Goal: Task Accomplishment & Management: Manage account settings

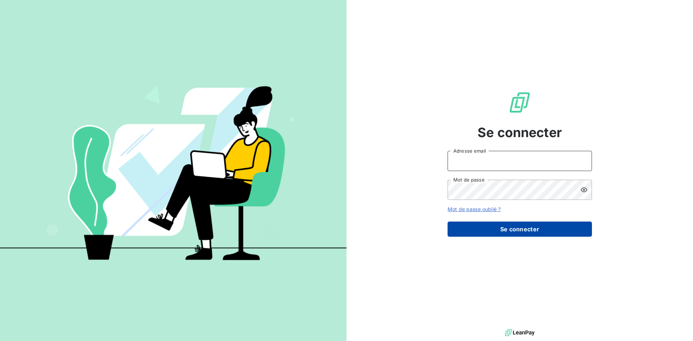
type input "[EMAIL_ADDRESS][DOMAIN_NAME]"
click at [525, 230] on button "Se connecter" at bounding box center [519, 229] width 144 height 15
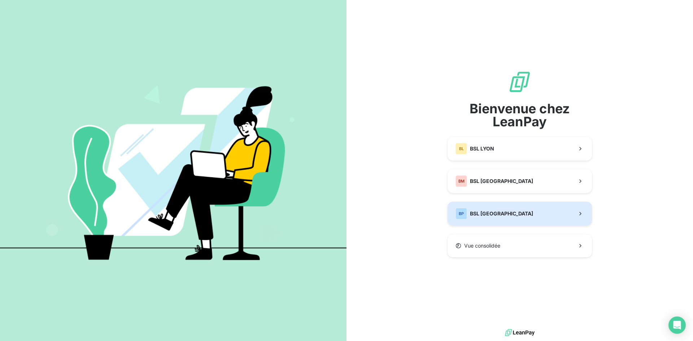
click at [497, 212] on button "BP BSL [GEOGRAPHIC_DATA]" at bounding box center [519, 214] width 144 height 24
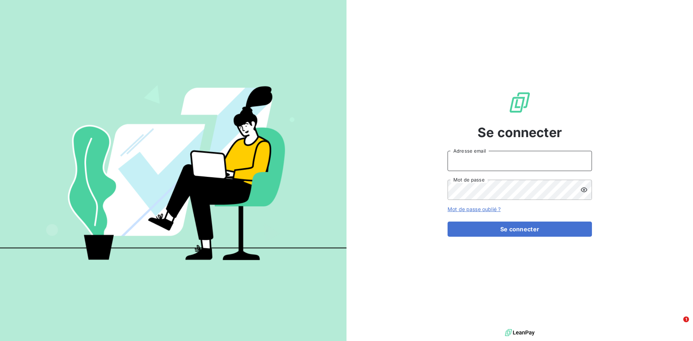
type input "[EMAIL_ADDRESS][DOMAIN_NAME]"
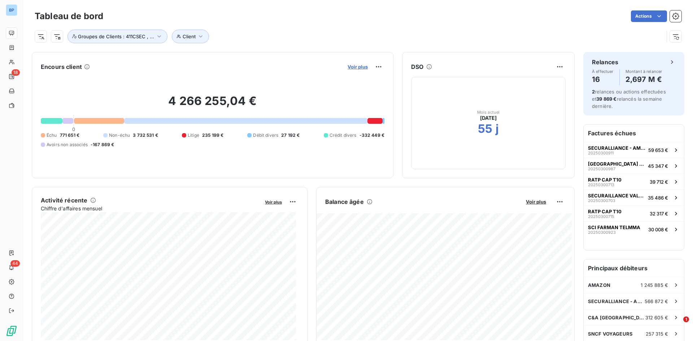
click at [351, 69] on span "Voir plus" at bounding box center [358, 67] width 20 height 6
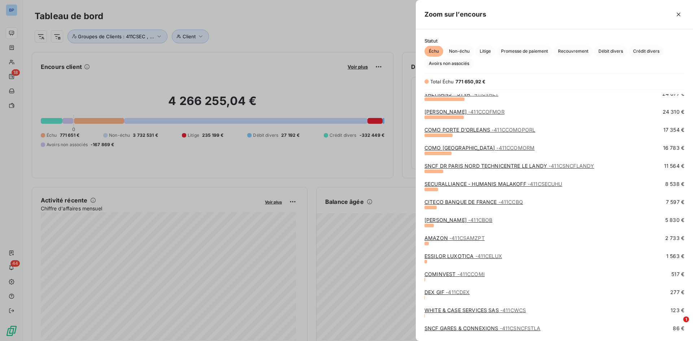
scroll to position [222, 0]
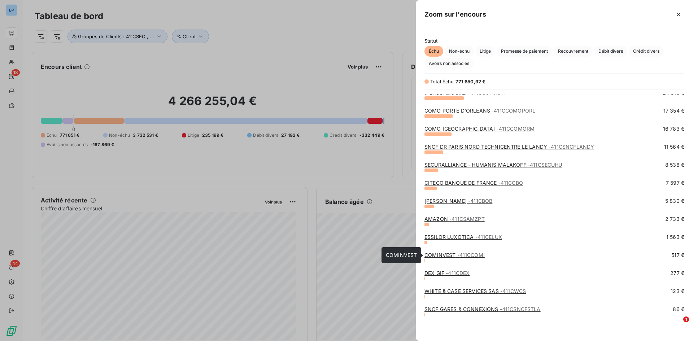
click at [441, 257] on link "COMINVEST - 411CCOMI" at bounding box center [454, 255] width 60 height 6
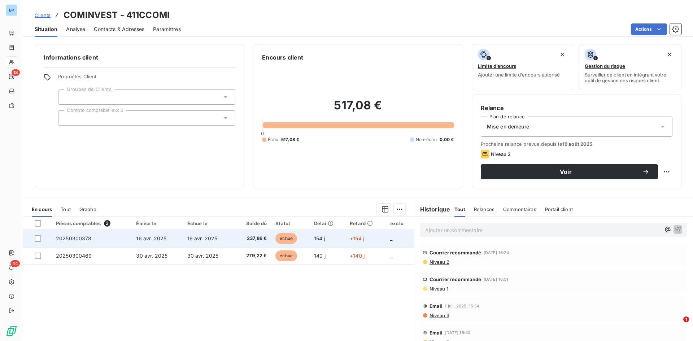
click at [211, 238] on span "16 avr. 2025" at bounding box center [202, 238] width 30 height 6
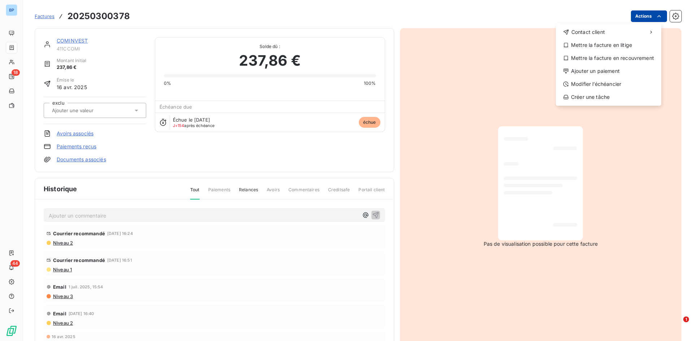
click at [645, 13] on html "BP 18 44 Factures 20250300378 Actions Contact client Mettre la facture en litig…" at bounding box center [346, 170] width 693 height 341
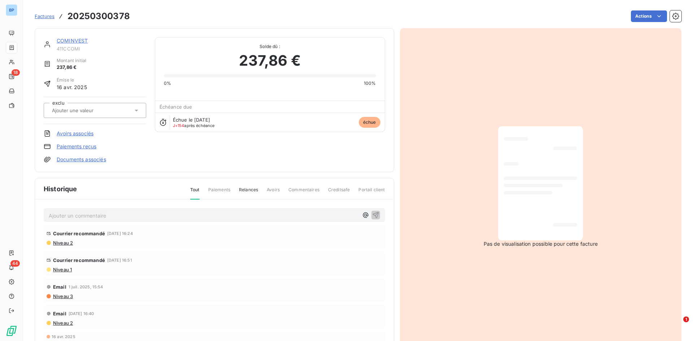
click at [677, 15] on html "BP 18 44 Factures 20250300378 Actions COMINVEST 411CCOMI Montant initial 237,86…" at bounding box center [346, 170] width 693 height 341
click at [672, 16] on icon "button" at bounding box center [675, 16] width 7 height 7
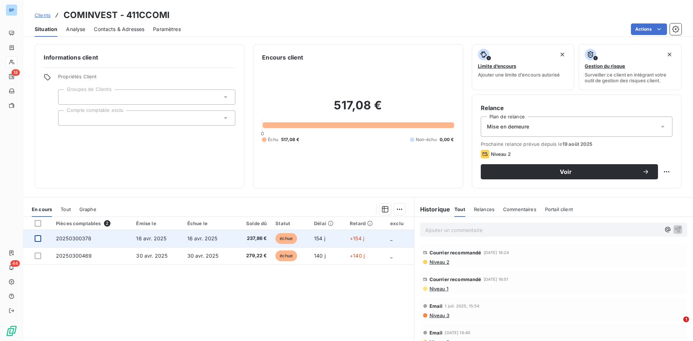
click at [40, 239] on div at bounding box center [38, 238] width 6 height 6
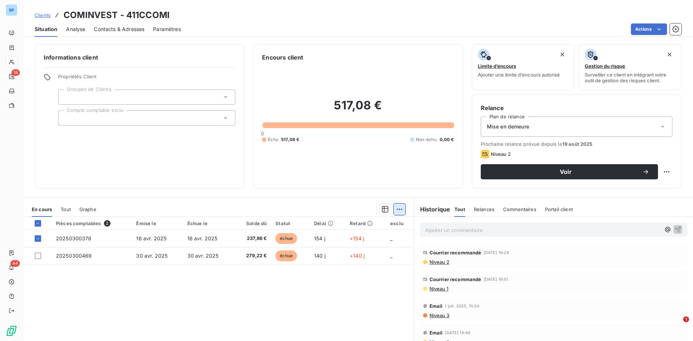
click at [393, 209] on html "BP 18 44 Clients COMINVEST - 411CCOMI Situation Analyse Contacts & Adresses Par…" at bounding box center [346, 170] width 693 height 341
click at [281, 285] on html "BP 18 44 Clients COMINVEST - 411CCOMI Situation Analyse Contacts & Adresses Par…" at bounding box center [346, 170] width 693 height 341
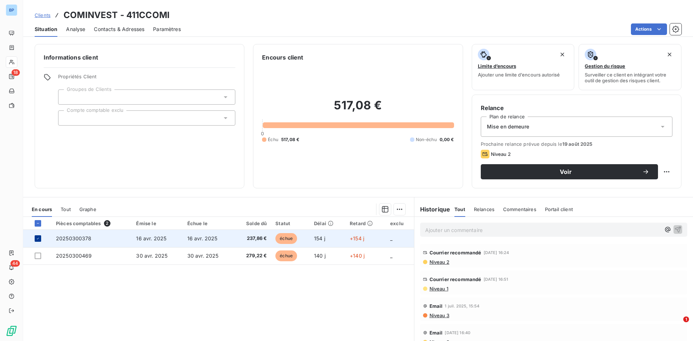
click at [40, 240] on div at bounding box center [38, 238] width 6 height 6
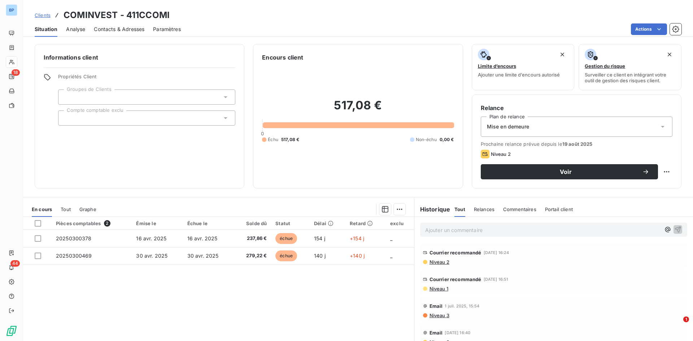
click at [171, 30] on span "Paramètres" at bounding box center [167, 29] width 28 height 7
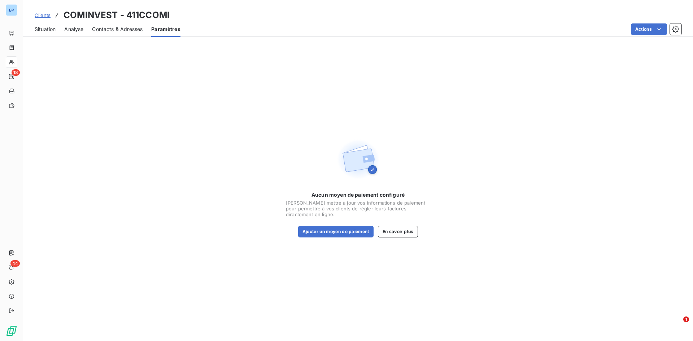
click at [50, 31] on span "Situation" at bounding box center [45, 29] width 21 height 7
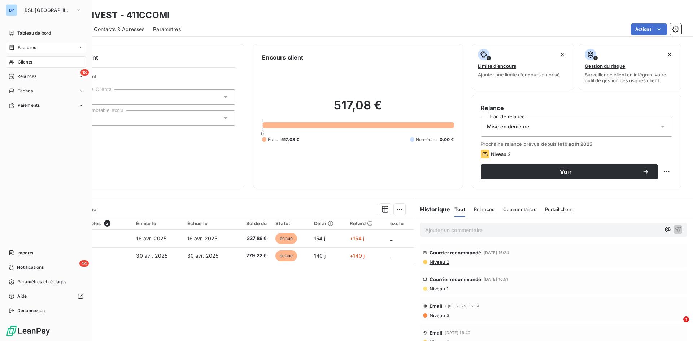
click at [30, 45] on span "Factures" at bounding box center [27, 47] width 18 height 6
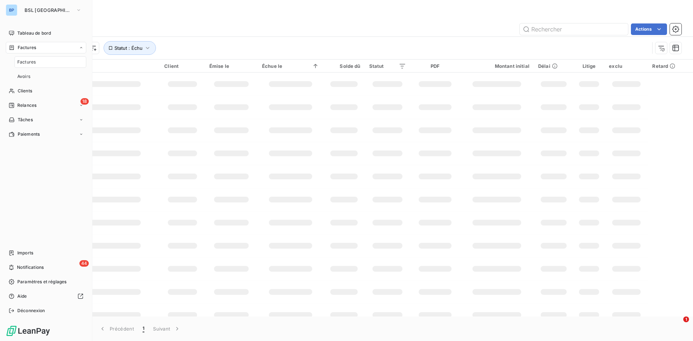
click at [40, 58] on div "Factures" at bounding box center [50, 62] width 72 height 12
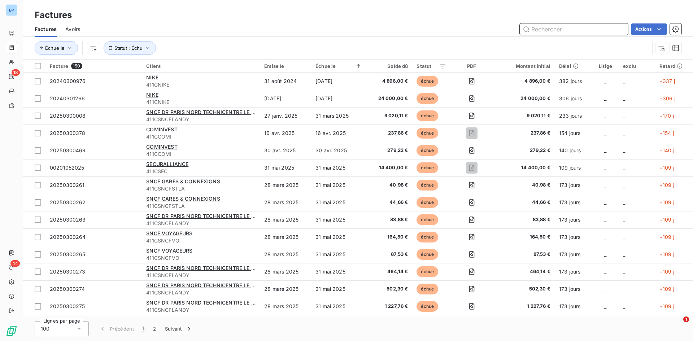
click at [533, 27] on input "text" at bounding box center [574, 29] width 108 height 12
type input "20250300378"
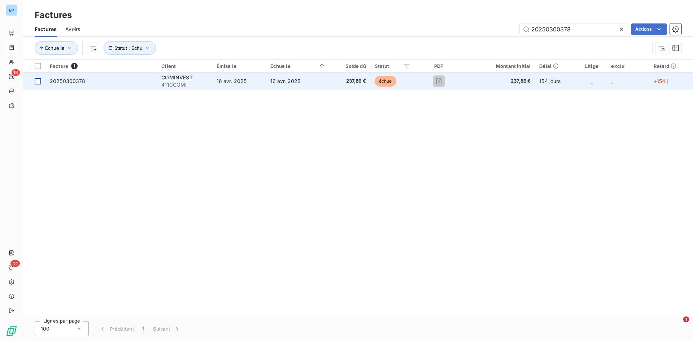
click at [35, 80] on div at bounding box center [38, 81] width 6 height 6
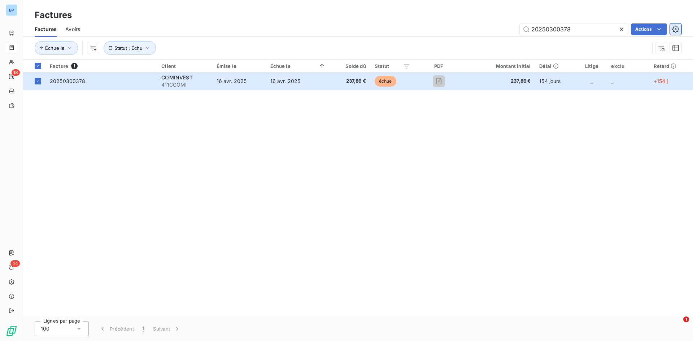
drag, startPoint x: 606, startPoint y: 78, endPoint x: 673, endPoint y: 28, distance: 84.0
click at [673, 28] on icon "button" at bounding box center [675, 29] width 7 height 7
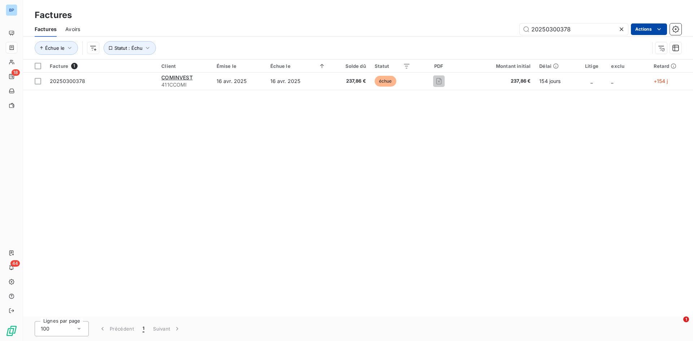
click at [652, 28] on html "BP 18 44 Factures Factures Avoirs 20250300378 Actions Échue le Statut : Échu Fa…" at bounding box center [346, 170] width 693 height 341
click at [500, 123] on html "BP 18 44 Factures Factures Avoirs 20250300378 Actions Échue le Statut : Échu Fa…" at bounding box center [346, 170] width 693 height 341
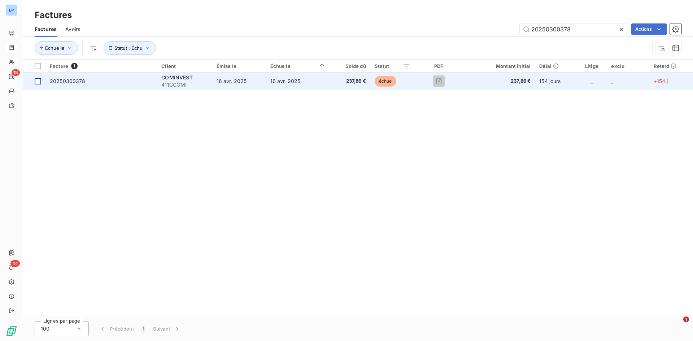
click at [37, 79] on div at bounding box center [38, 81] width 6 height 6
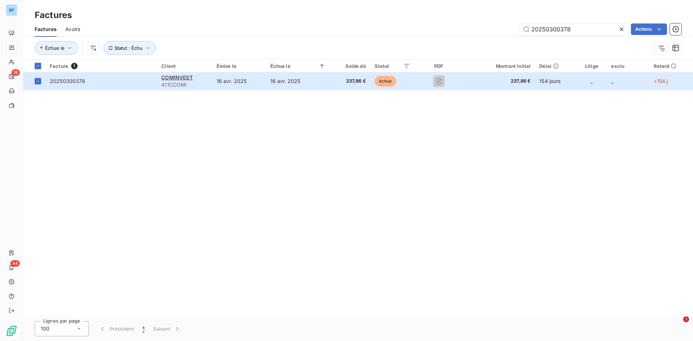
click at [619, 29] on icon at bounding box center [621, 29] width 7 height 7
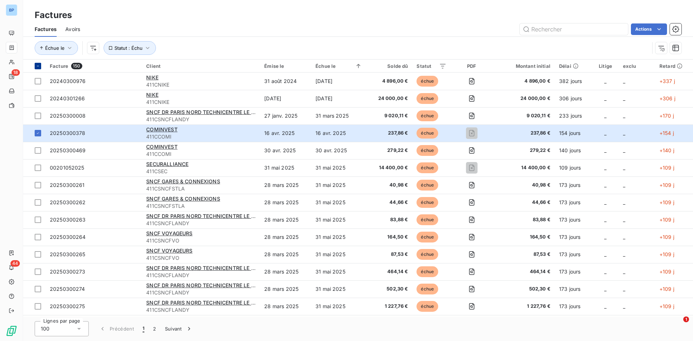
click at [38, 65] on icon at bounding box center [38, 66] width 4 height 4
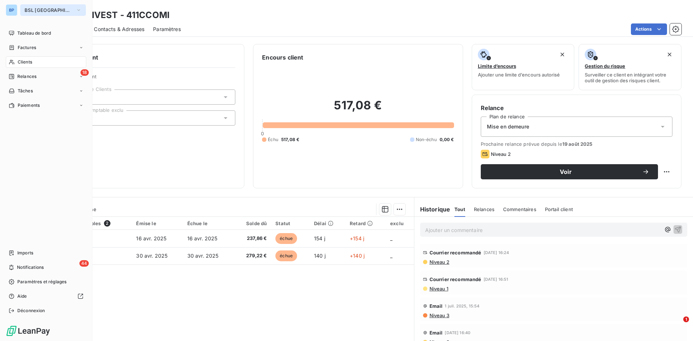
click at [31, 12] on span "BSL [GEOGRAPHIC_DATA]" at bounding box center [49, 10] width 48 height 6
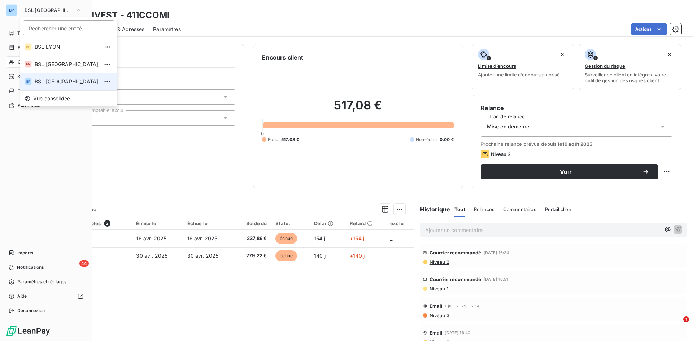
click at [31, 78] on div "BP" at bounding box center [28, 81] width 7 height 7
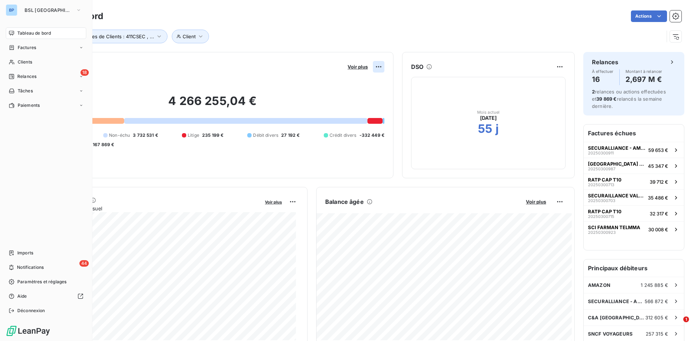
click at [373, 69] on html "BP BSL PARIS Tableau de bord Factures Clients 18 Relances Tâches Paiements Impo…" at bounding box center [346, 170] width 693 height 341
click at [358, 67] on html "BP BSL PARIS Tableau de bord Factures Clients 18 Relances Tâches Paiements Impo…" at bounding box center [346, 170] width 693 height 341
click at [356, 66] on span "Voir plus" at bounding box center [358, 67] width 20 height 6
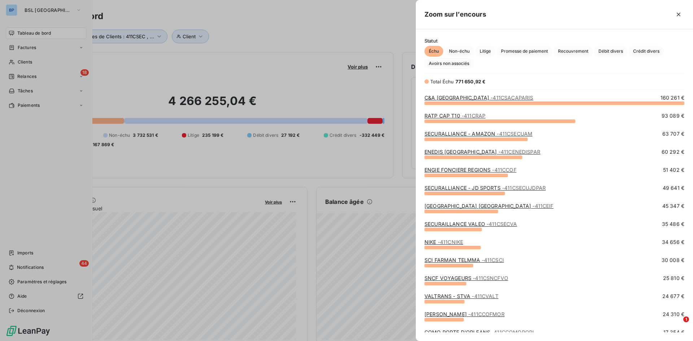
click at [32, 11] on div at bounding box center [346, 170] width 693 height 341
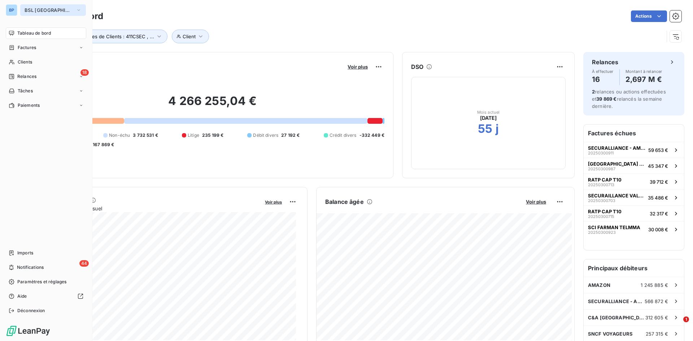
click at [46, 11] on span "BSL [GEOGRAPHIC_DATA]" at bounding box center [49, 10] width 48 height 6
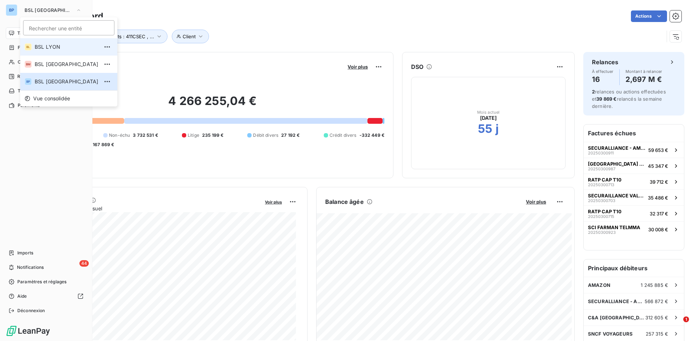
click at [45, 42] on li "BL BSL LYON" at bounding box center [68, 46] width 97 height 17
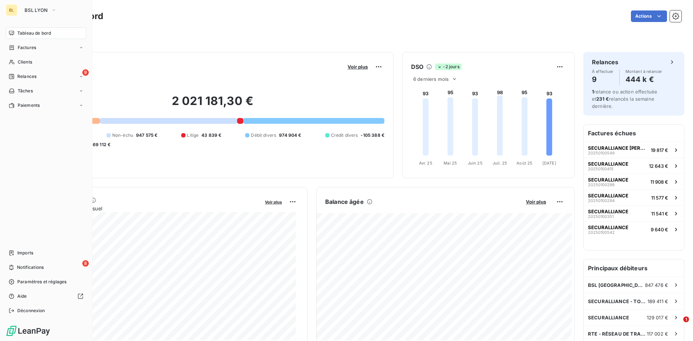
click at [170, 28] on div "Filtrer" at bounding box center [358, 33] width 647 height 19
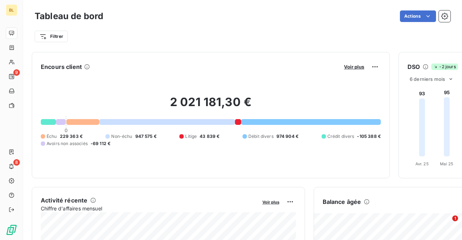
click at [181, 36] on div "Filtrer" at bounding box center [243, 37] width 416 height 14
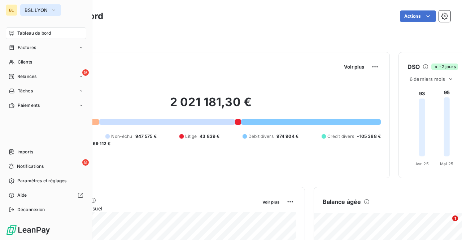
click at [44, 10] on span "BSL LYON" at bounding box center [36, 10] width 23 height 6
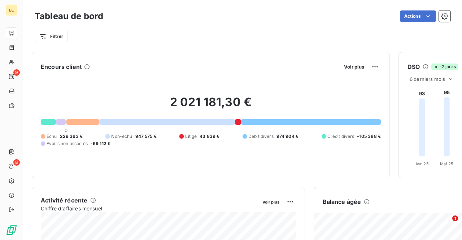
click at [152, 39] on div "Filtrer" at bounding box center [243, 37] width 416 height 14
click at [354, 64] on span "Voir plus" at bounding box center [354, 67] width 20 height 6
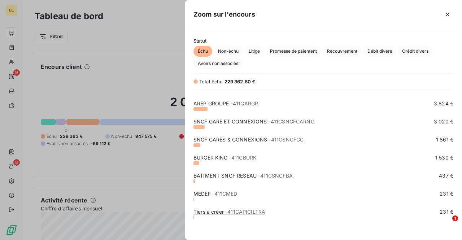
scroll to position [105, 0]
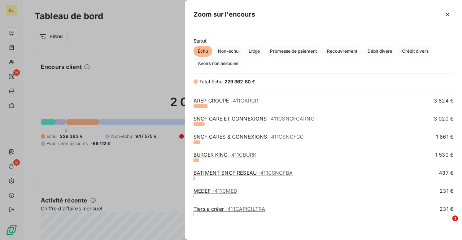
click at [129, 37] on div at bounding box center [231, 120] width 462 height 240
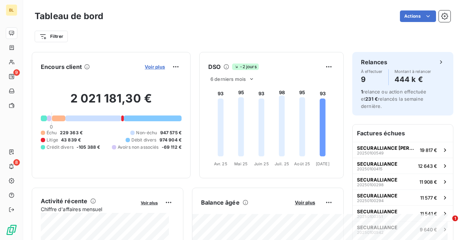
click at [147, 66] on span "Voir plus" at bounding box center [155, 67] width 20 height 6
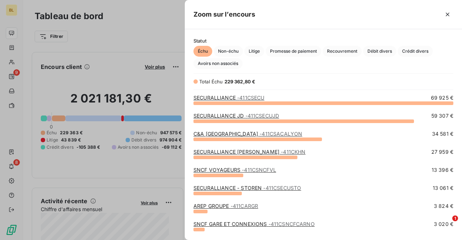
scroll to position [72, 0]
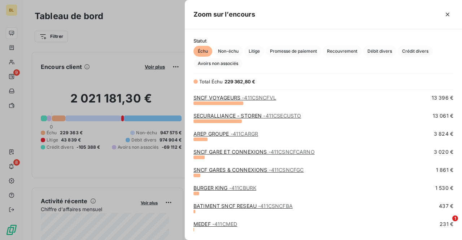
click at [231, 171] on link "SNCF GARES & CONNEXIONS - 411CSNCFGC" at bounding box center [248, 170] width 110 height 6
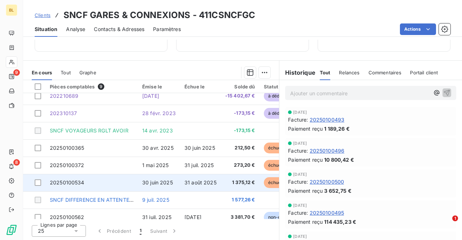
scroll to position [33, 0]
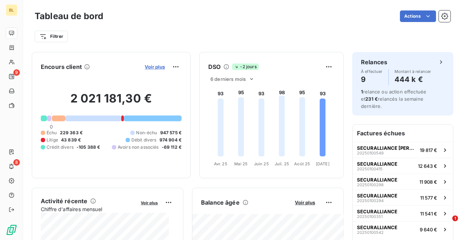
click at [155, 65] on span "Voir plus" at bounding box center [155, 67] width 20 height 6
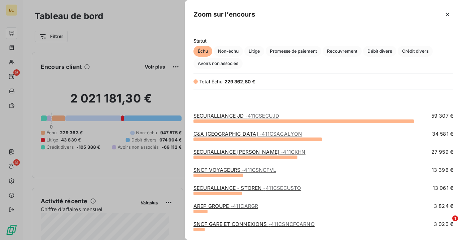
scroll to position [105, 0]
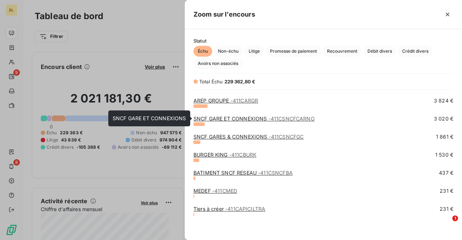
click at [239, 119] on link "SNCF GARE ET CONNEXIONS - 411CSNCFCARNO" at bounding box center [253, 118] width 121 height 6
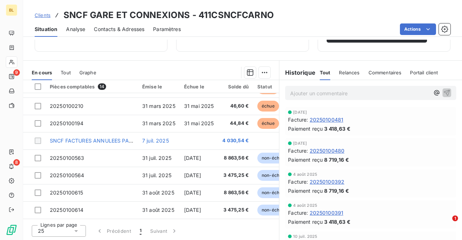
scroll to position [119, 0]
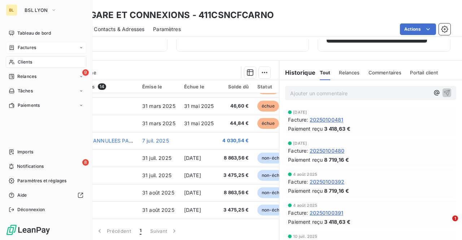
click at [26, 52] on div "Factures" at bounding box center [46, 48] width 80 height 12
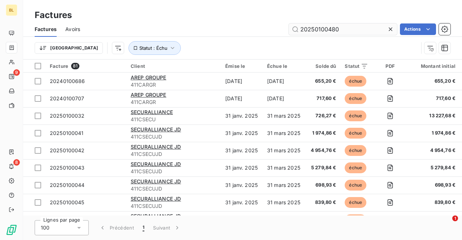
type input "20250100480"
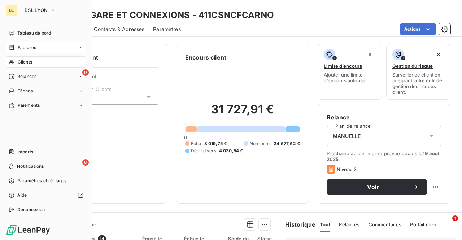
click at [24, 45] on span "Factures" at bounding box center [27, 47] width 18 height 6
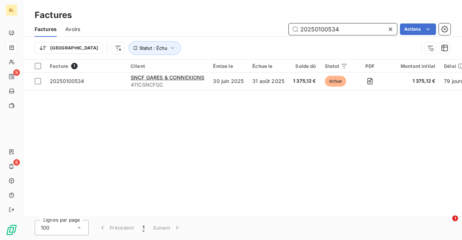
click at [346, 26] on input "20250100534" at bounding box center [343, 29] width 108 height 12
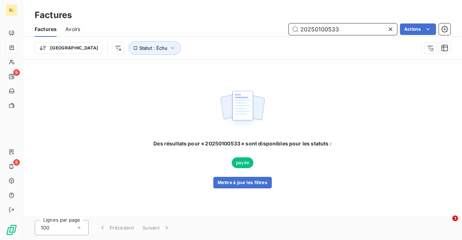
type input "20250100533"
click at [343, 24] on input "20250100533" at bounding box center [343, 29] width 108 height 12
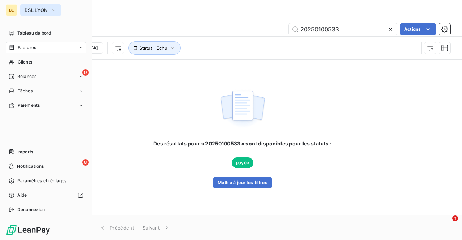
drag, startPoint x: 27, startPoint y: 6, endPoint x: 32, endPoint y: 16, distance: 10.7
click at [27, 6] on button "BSL LYON" at bounding box center [40, 10] width 41 height 12
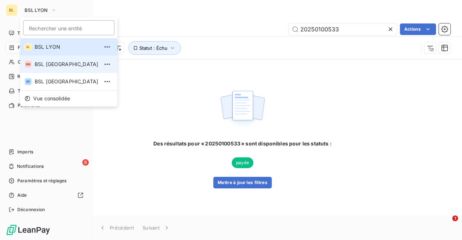
click at [45, 67] on span "BSL [GEOGRAPHIC_DATA]" at bounding box center [67, 64] width 64 height 7
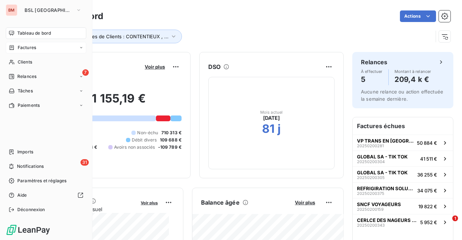
click at [38, 49] on div "Factures" at bounding box center [46, 48] width 80 height 12
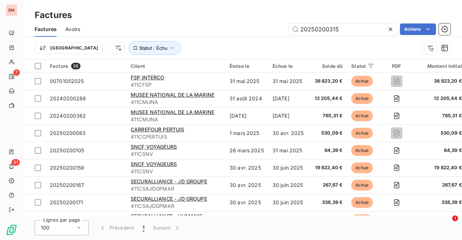
type input "20250200315"
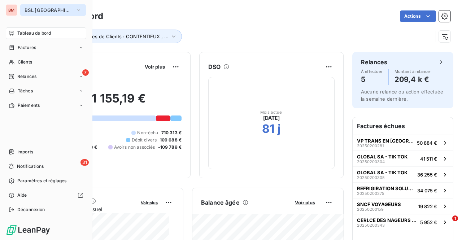
drag, startPoint x: 31, startPoint y: 9, endPoint x: 36, endPoint y: 12, distance: 5.8
click at [31, 9] on span "BSL [GEOGRAPHIC_DATA]" at bounding box center [49, 10] width 48 height 6
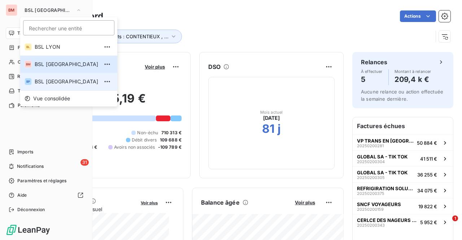
click at [43, 76] on li "BP BSL [GEOGRAPHIC_DATA]" at bounding box center [68, 81] width 97 height 17
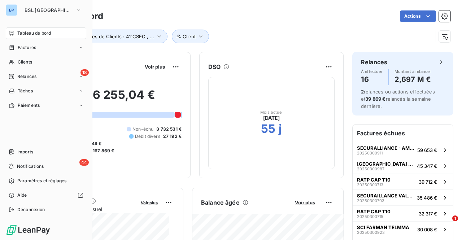
click at [244, 36] on div "Client Groupes de Clients : 411CSEC , ..." at bounding box center [234, 37] width 398 height 14
click at [34, 10] on span "BSL [GEOGRAPHIC_DATA]" at bounding box center [49, 10] width 48 height 6
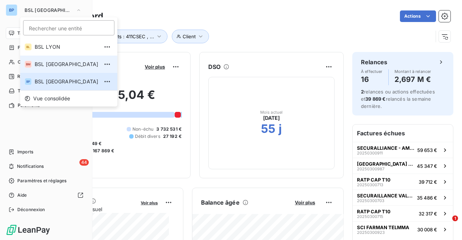
click at [40, 67] on span "BSL [GEOGRAPHIC_DATA]" at bounding box center [67, 64] width 64 height 7
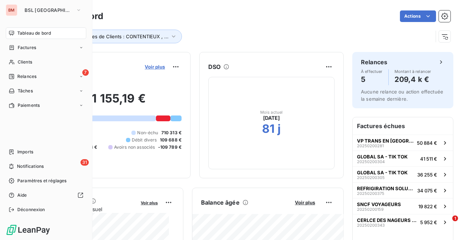
click at [145, 67] on span "Voir plus" at bounding box center [155, 67] width 20 height 6
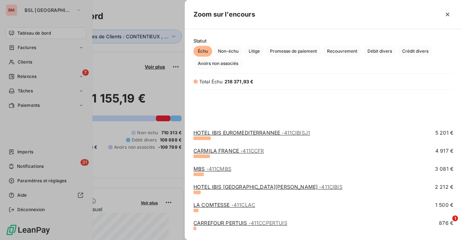
scroll to position [160, 0]
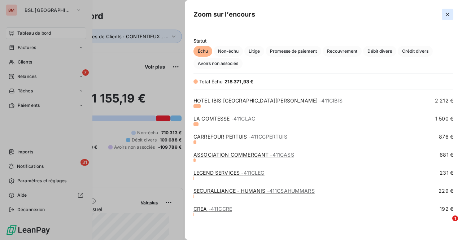
drag, startPoint x: 447, startPoint y: 14, endPoint x: 214, endPoint y: 37, distance: 235.0
click at [447, 14] on icon "button" at bounding box center [448, 15] width 4 height 4
